Goal: Transaction & Acquisition: Purchase product/service

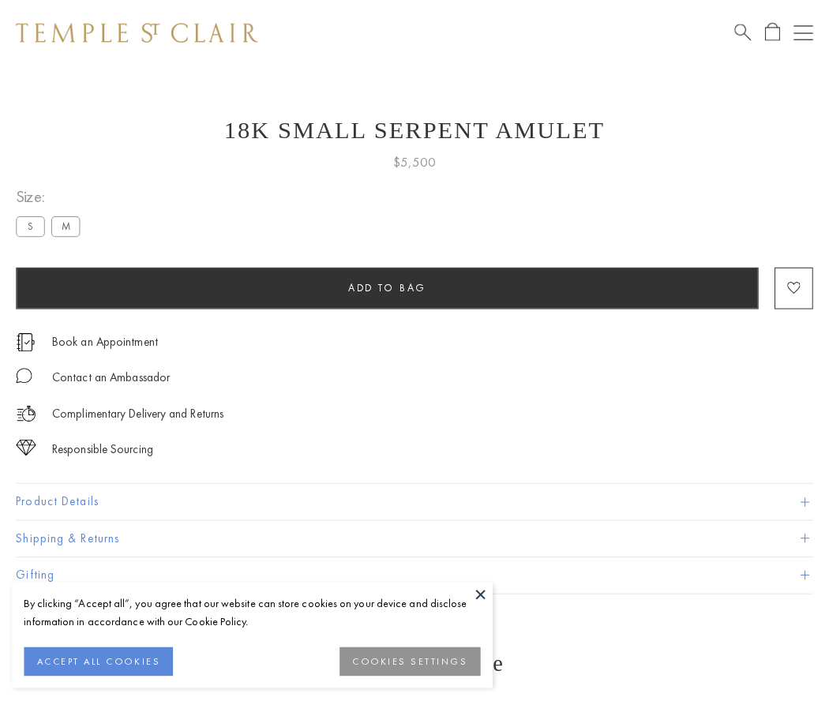
scroll to position [63, 0]
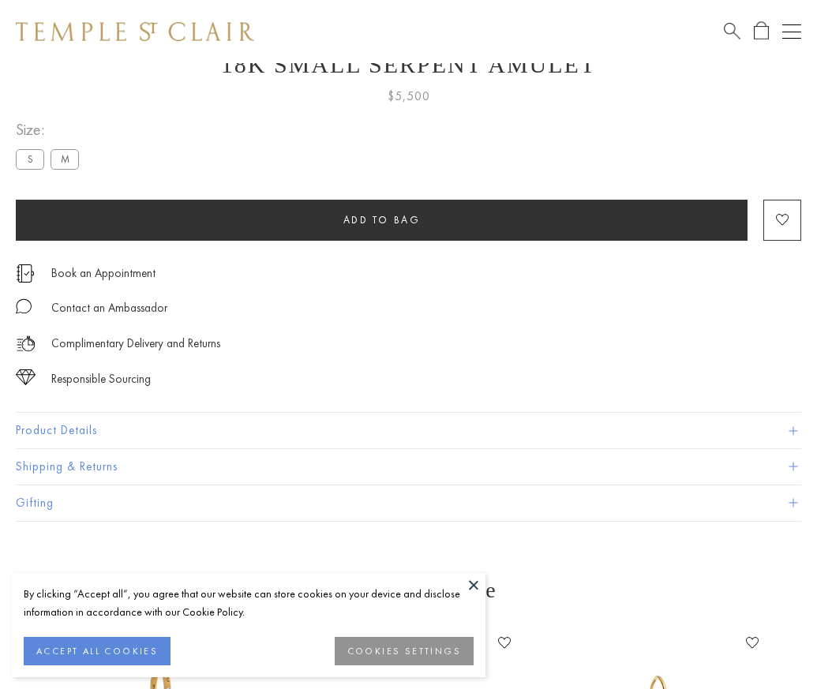
click at [381, 220] on span "Add to bag" at bounding box center [382, 219] width 77 height 13
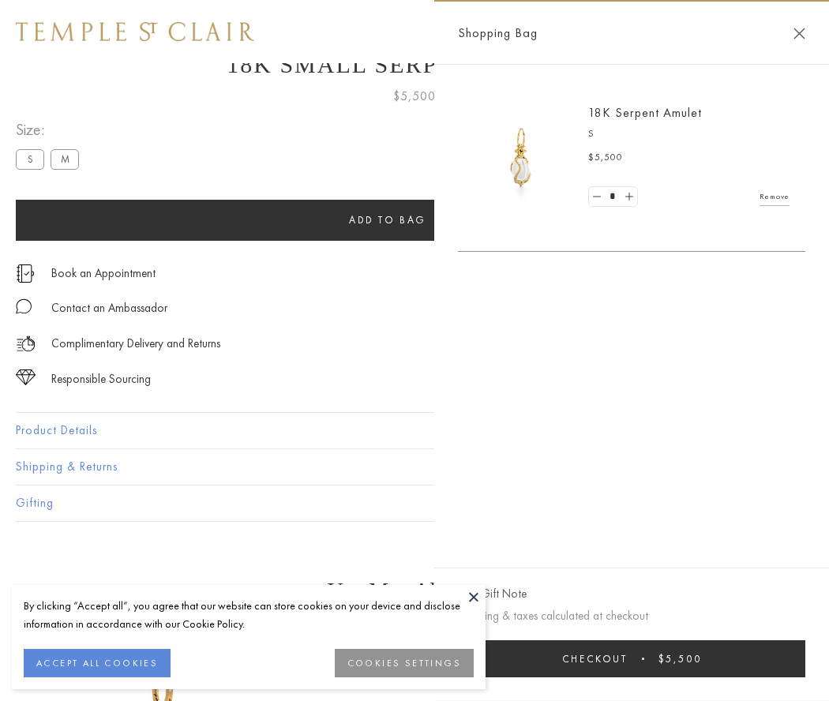
click at [632, 659] on button "Checkout $5,500" at bounding box center [631, 658] width 347 height 37
